Goal: Information Seeking & Learning: Learn about a topic

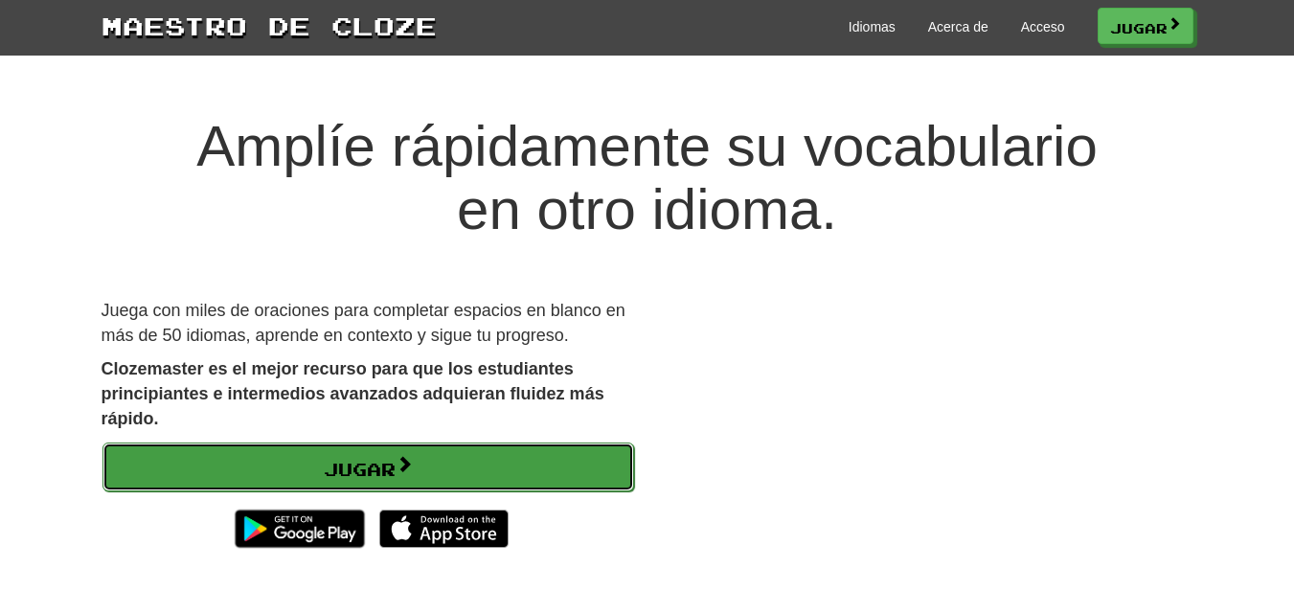
click at [336, 474] on font "Jugar" at bounding box center [360, 469] width 72 height 21
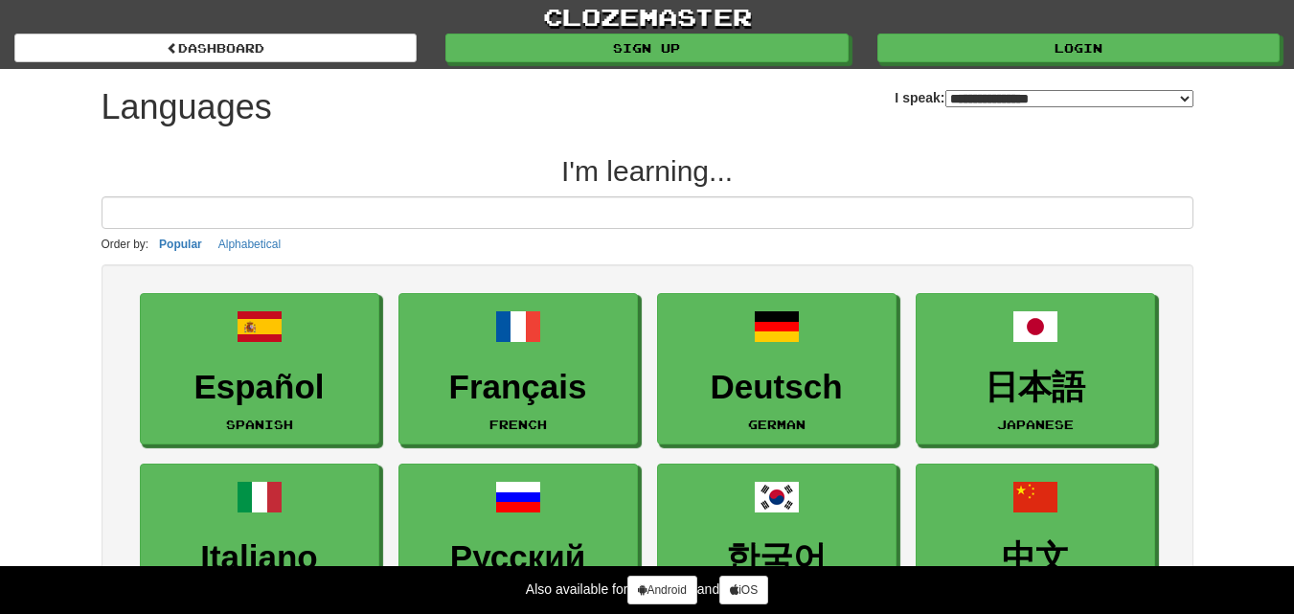
select select "*******"
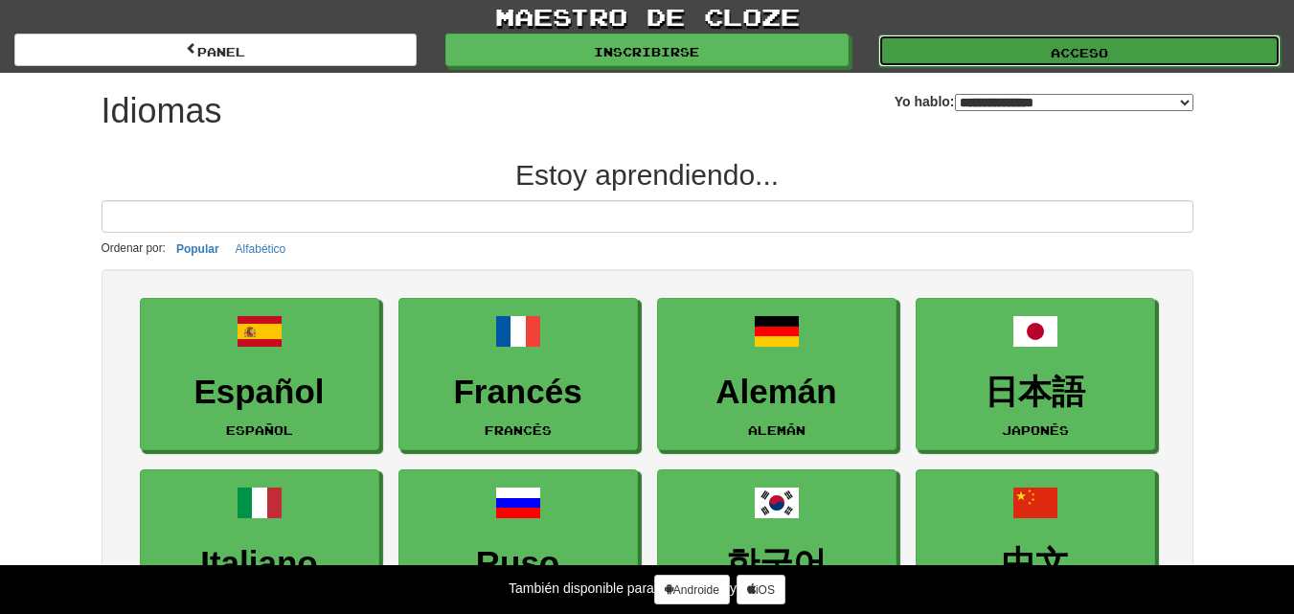
click at [1057, 53] on font "Acceso" at bounding box center [1078, 52] width 57 height 13
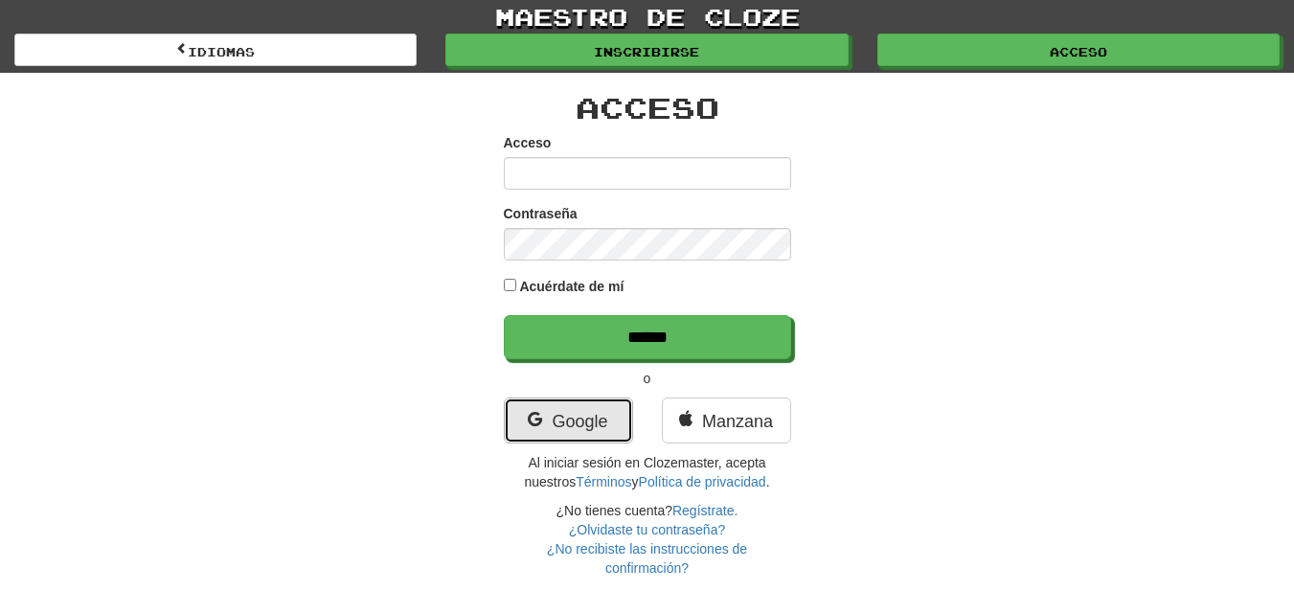
click at [601, 418] on font "Google" at bounding box center [580, 421] width 56 height 19
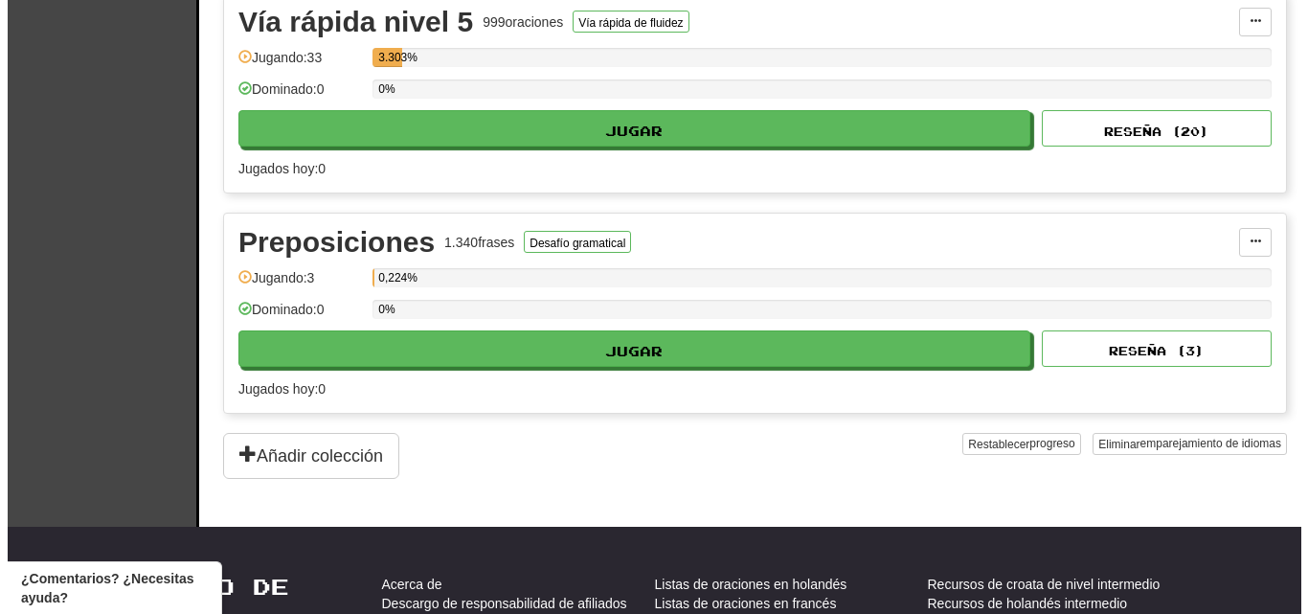
scroll to position [402, 0]
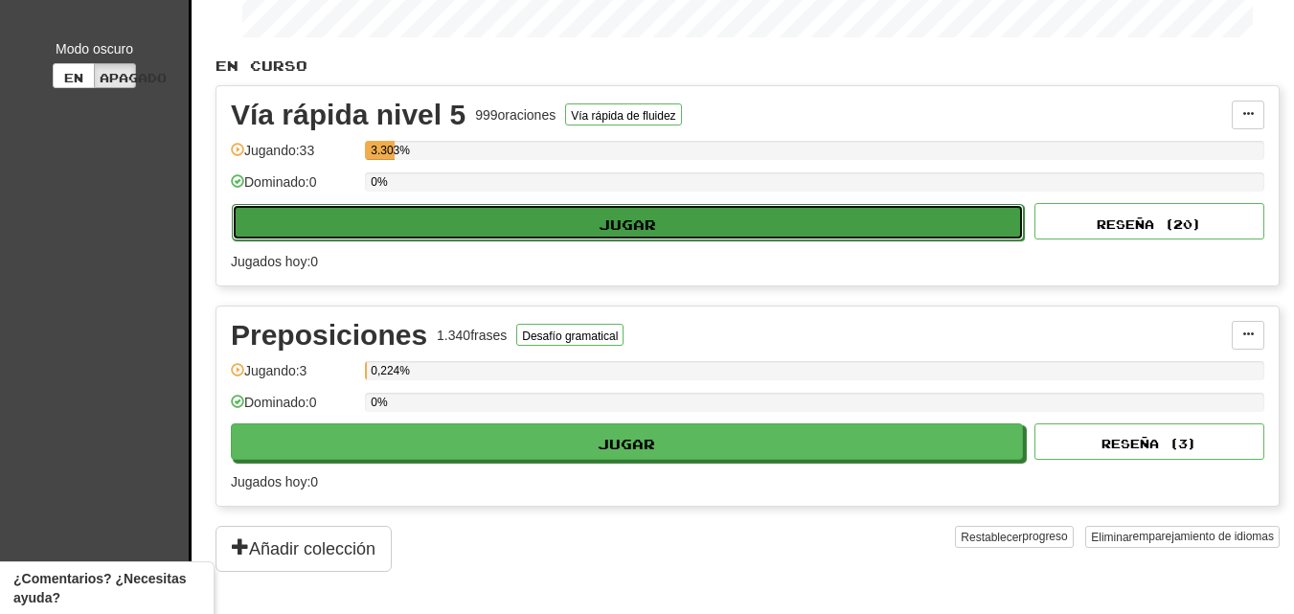
click at [644, 222] on font "Jugar" at bounding box center [626, 223] width 57 height 16
select select "**"
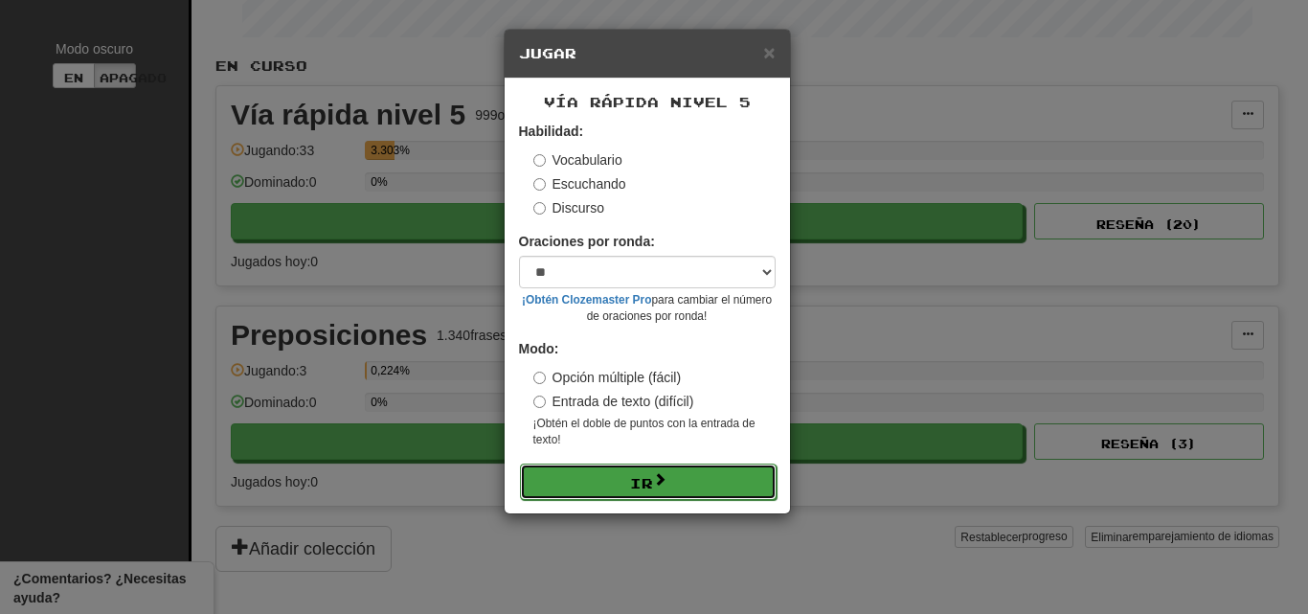
click at [640, 475] on font "Ir" at bounding box center [641, 483] width 23 height 16
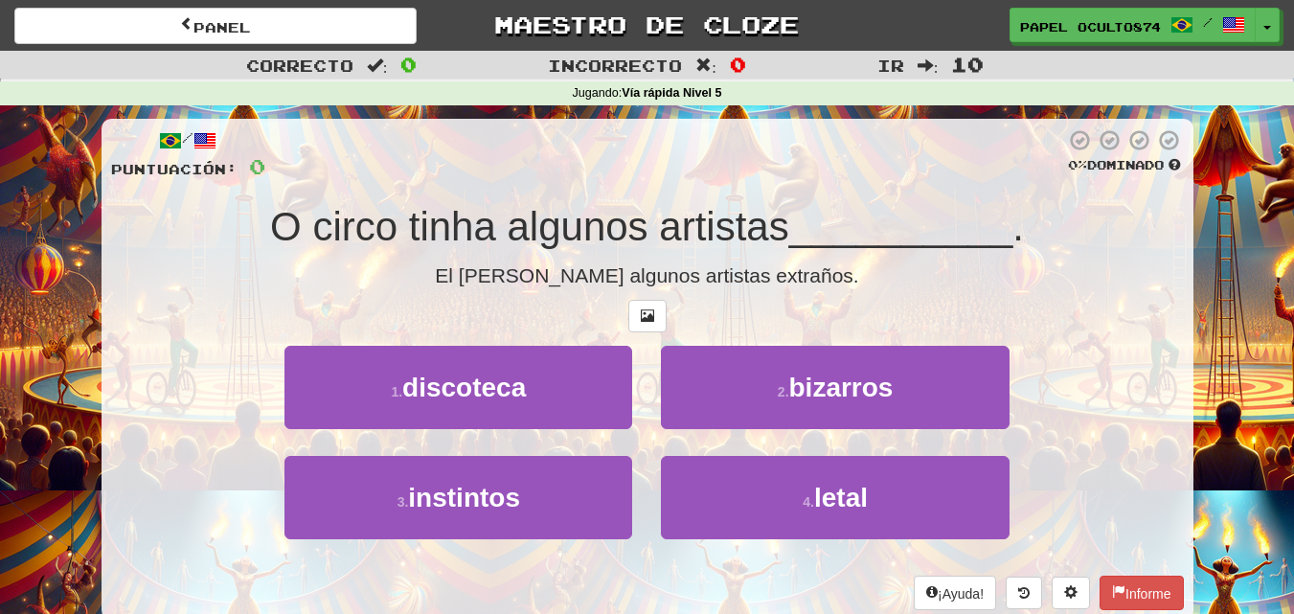
click at [270, 229] on font "O circo tinha algunos artistas" at bounding box center [529, 226] width 519 height 45
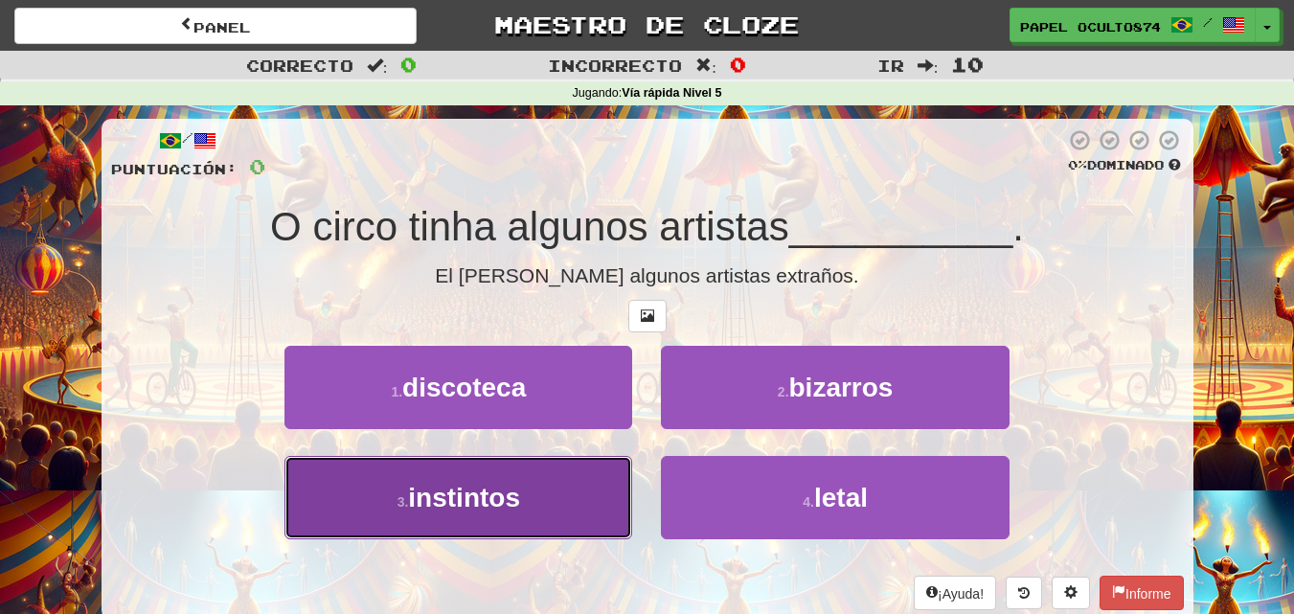
click at [515, 484] on font "instintos" at bounding box center [464, 498] width 112 height 30
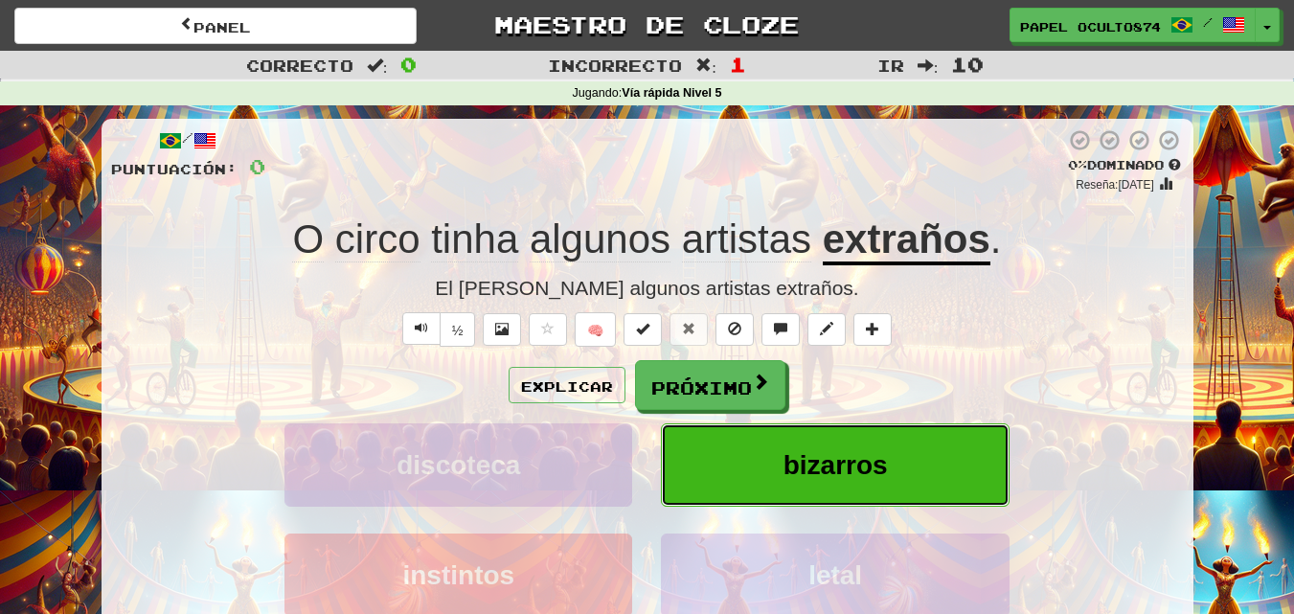
click at [777, 465] on button "bizarros" at bounding box center [835, 464] width 348 height 83
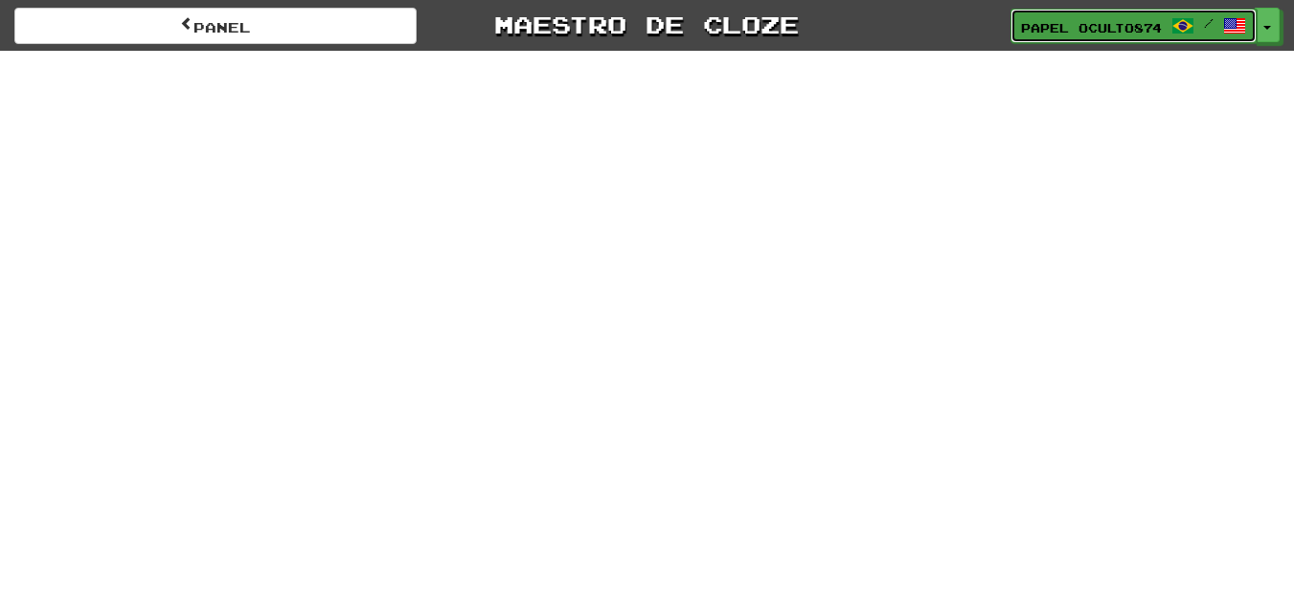
click at [1175, 10] on link "Papel oculto874 /" at bounding box center [1133, 26] width 246 height 34
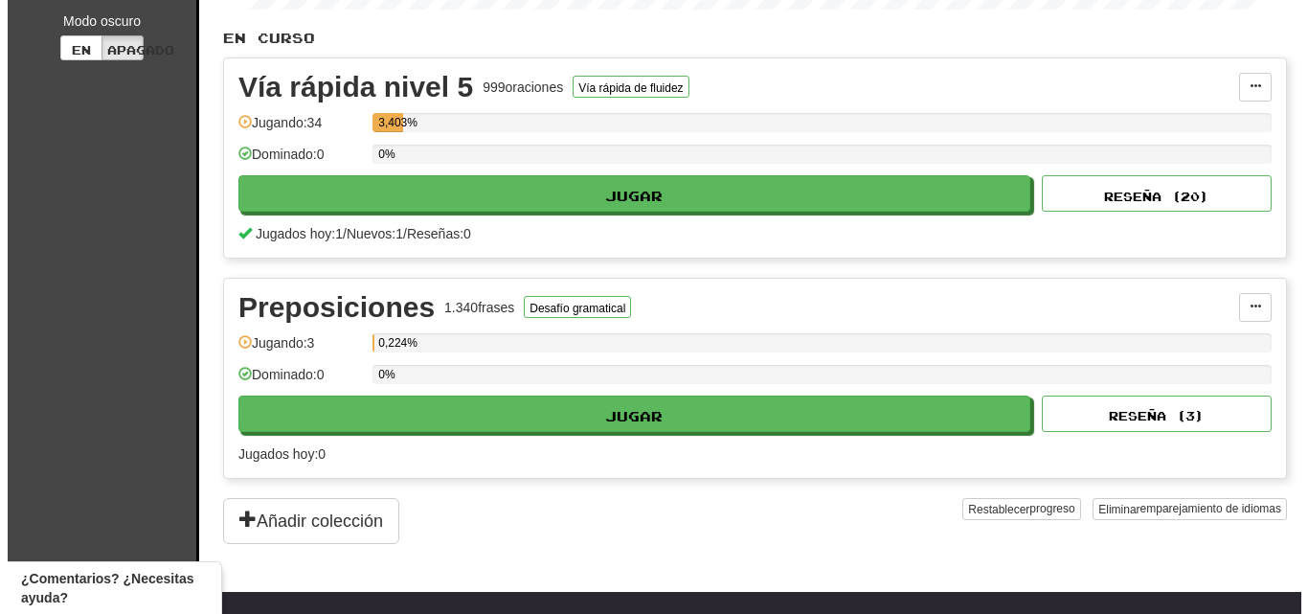
scroll to position [433, 0]
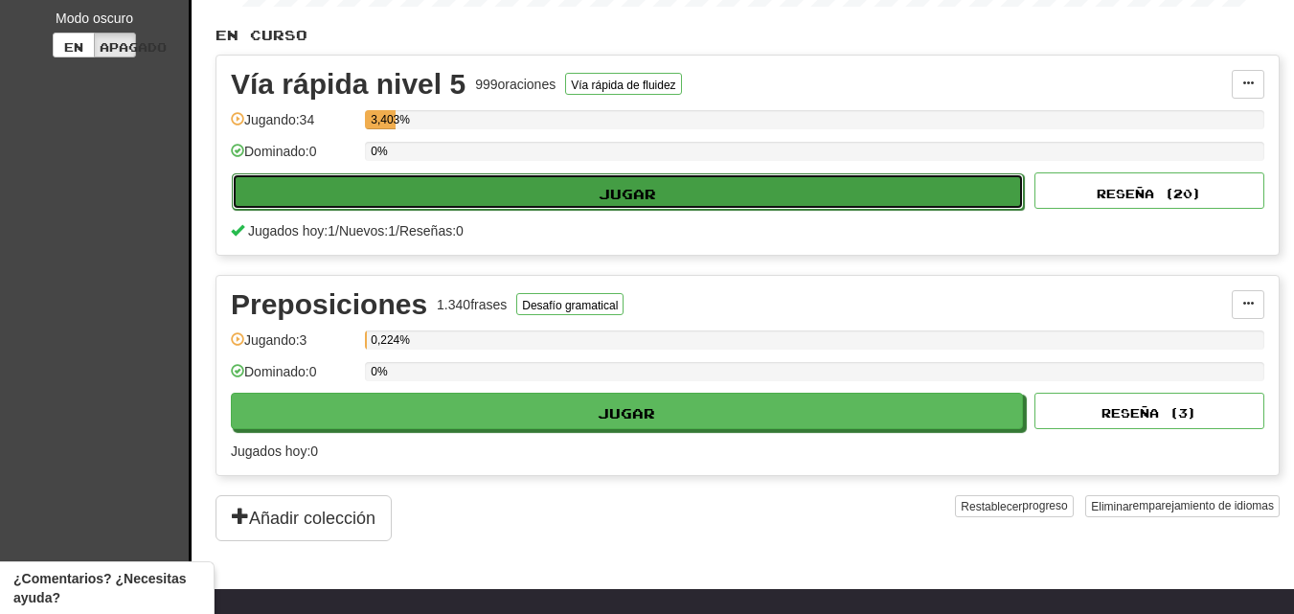
click at [617, 198] on font "Jugar" at bounding box center [626, 193] width 57 height 16
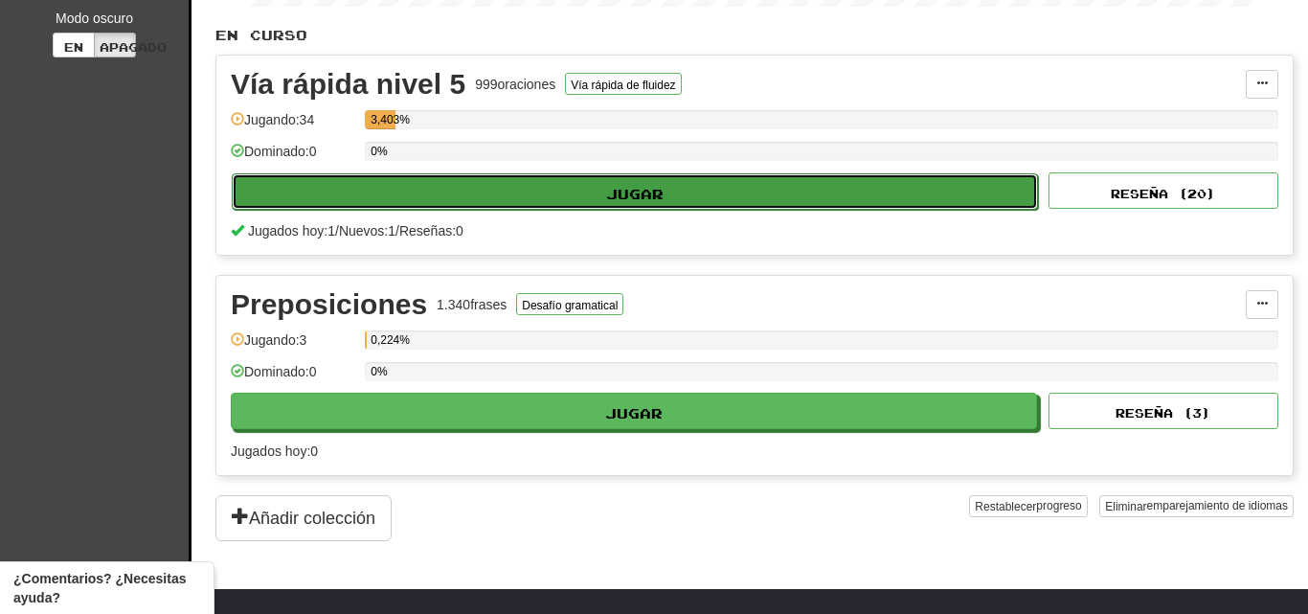
select select "**"
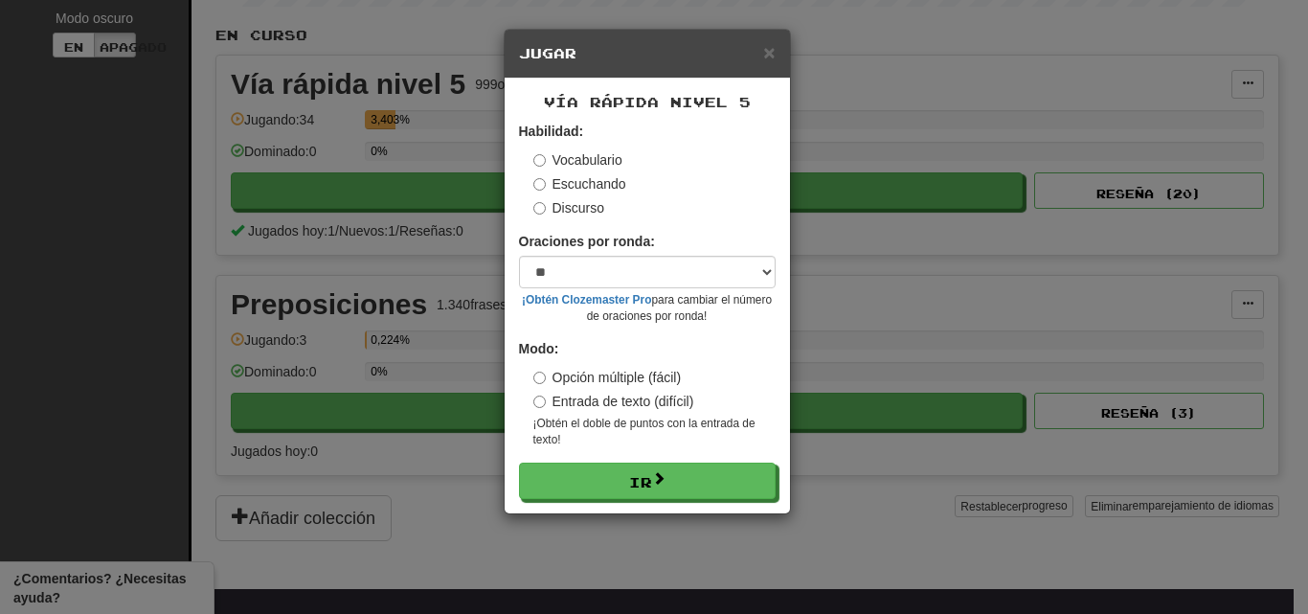
click at [557, 210] on font "Discurso" at bounding box center [579, 207] width 52 height 15
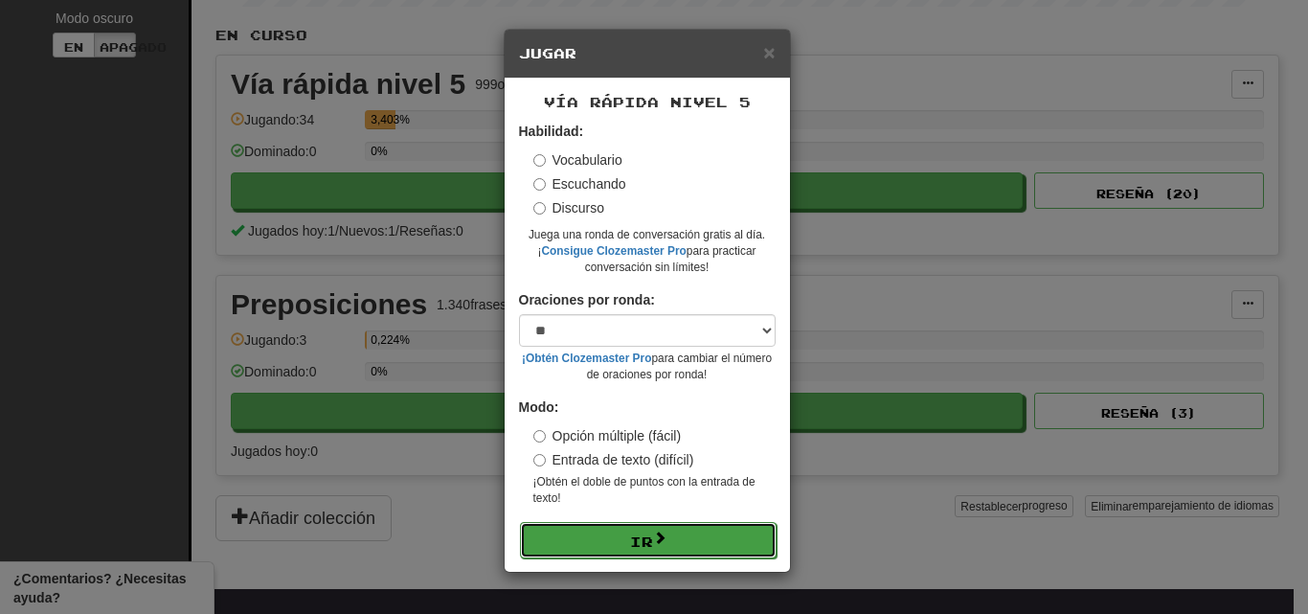
click at [647, 538] on font "Ir" at bounding box center [641, 541] width 23 height 16
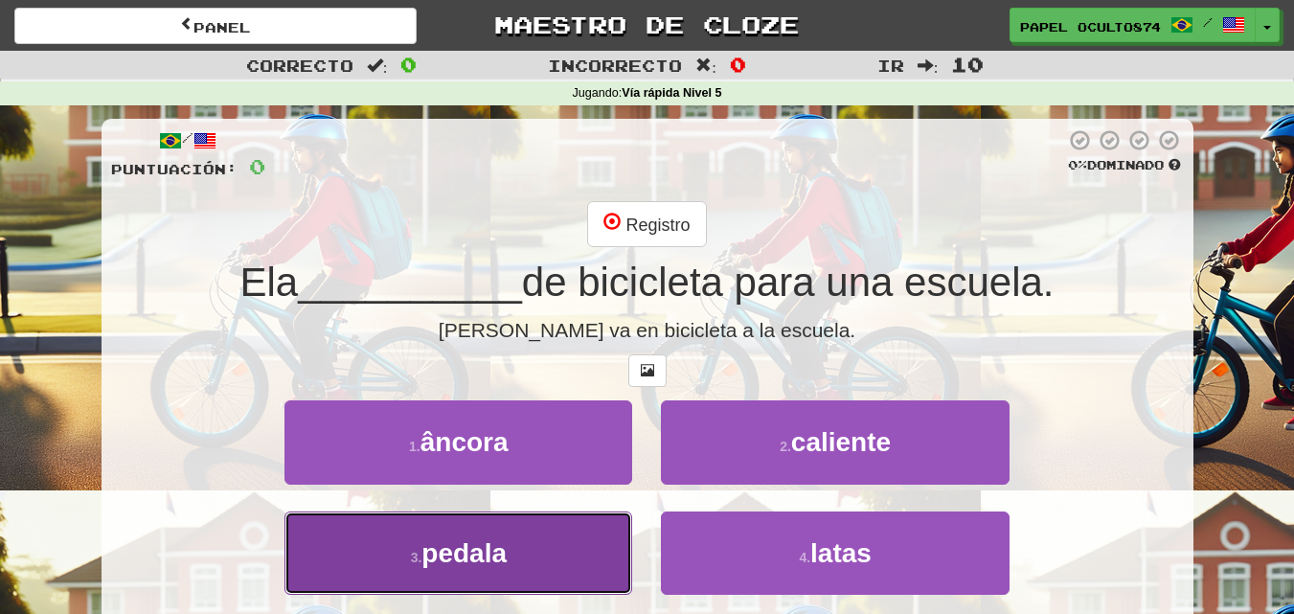
click at [507, 567] on font "pedala" at bounding box center [463, 553] width 85 height 30
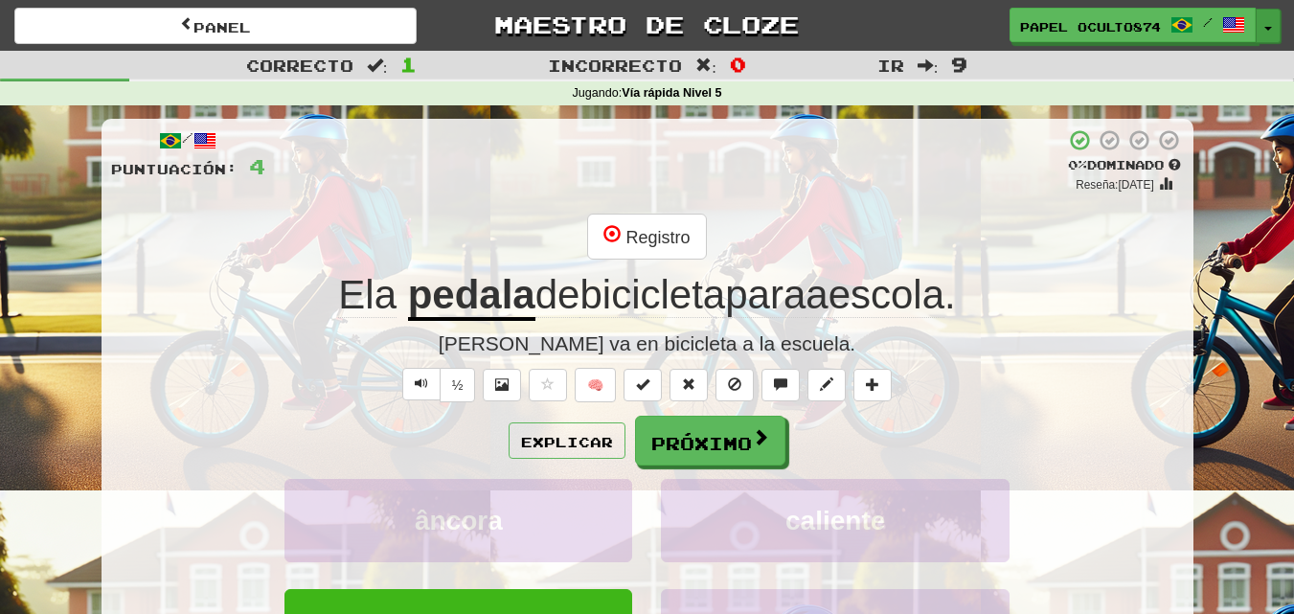
click at [1264, 24] on button "Alternar menú desplegable" at bounding box center [1267, 26] width 25 height 34
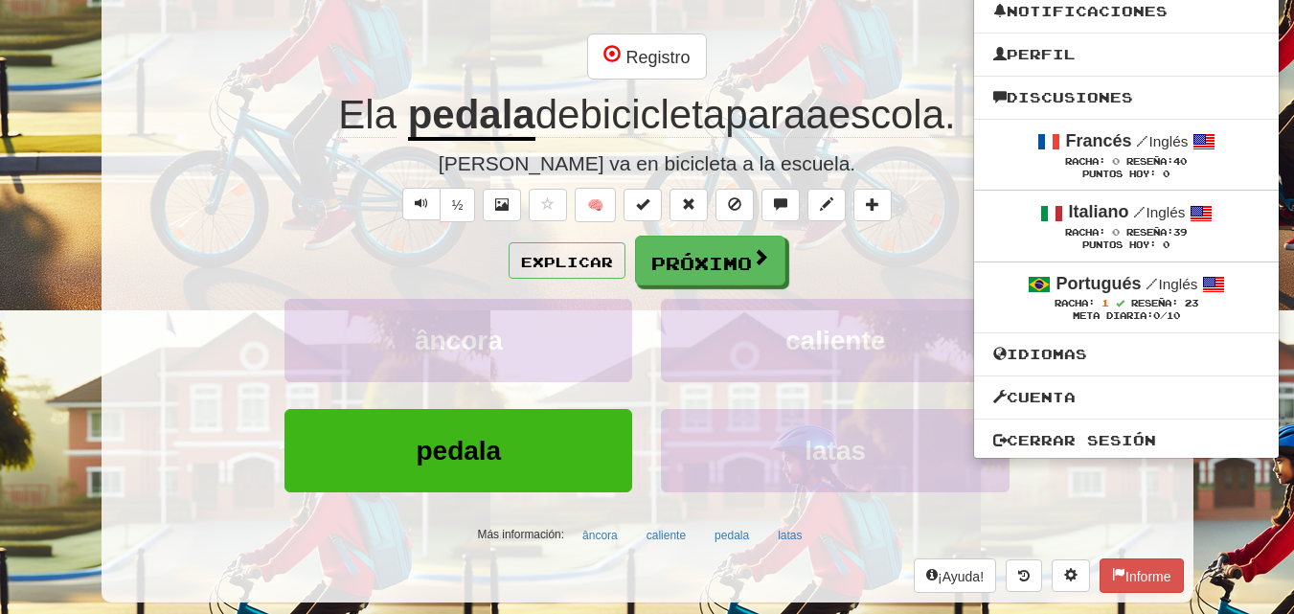
scroll to position [192, 0]
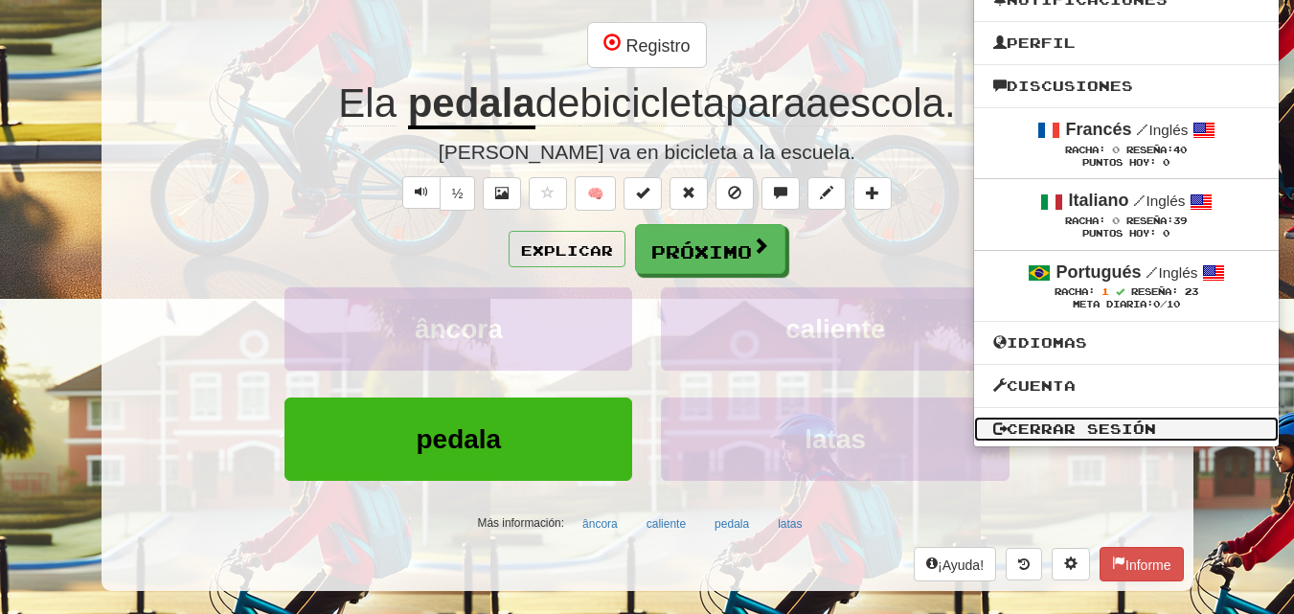
click at [1108, 430] on font "Cerrar sesión" at bounding box center [1080, 428] width 149 height 16
